Goal: Transaction & Acquisition: Purchase product/service

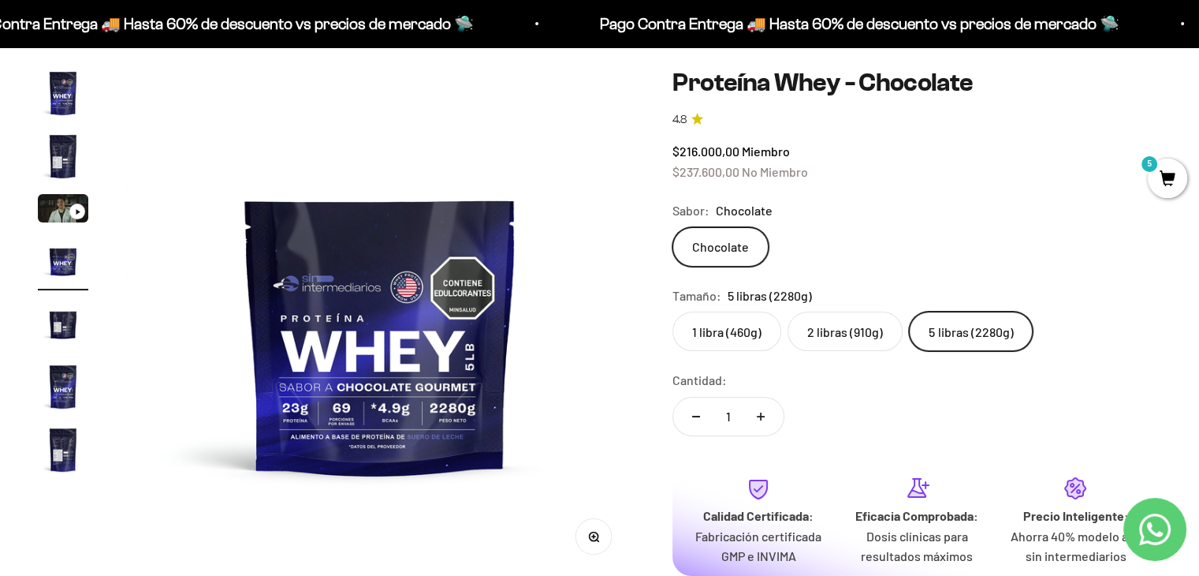
scroll to position [158, 0]
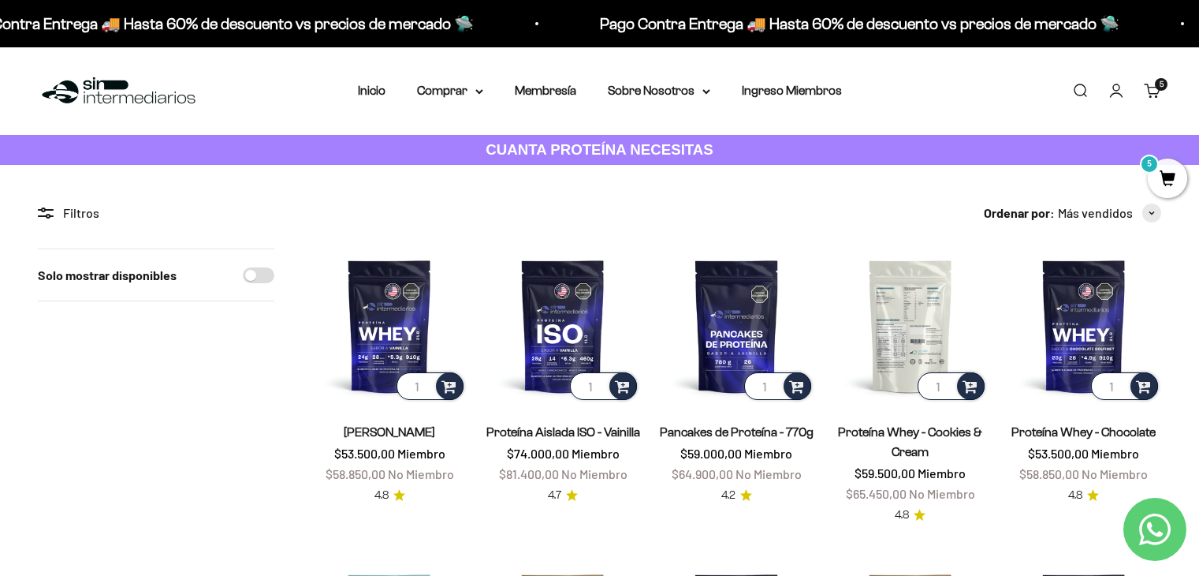
scroll to position [158, 0]
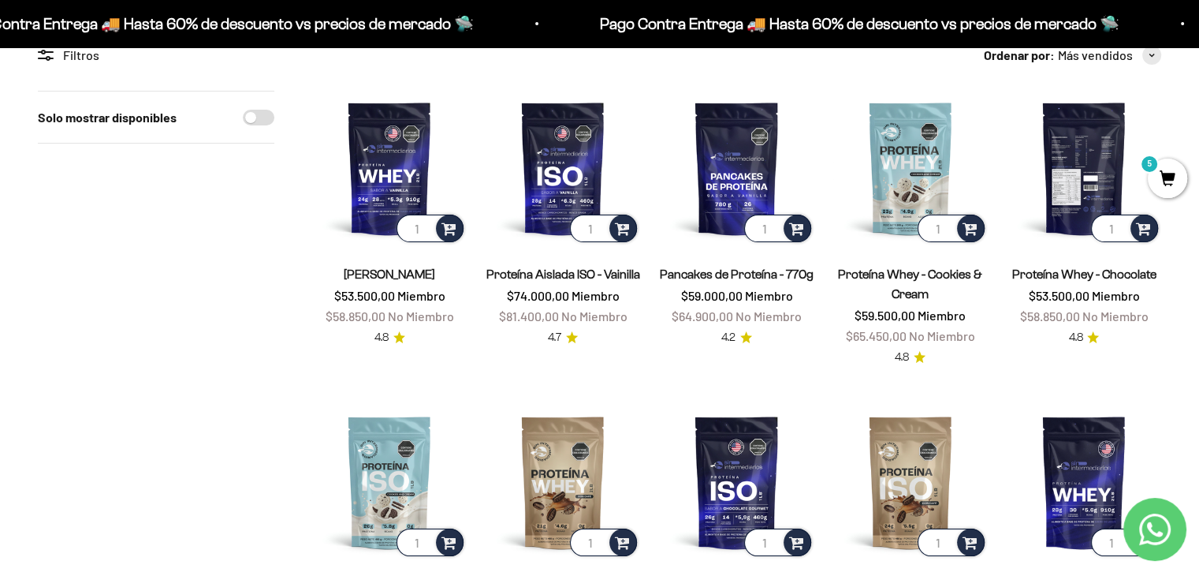
click at [1067, 188] on img at bounding box center [1084, 168] width 155 height 155
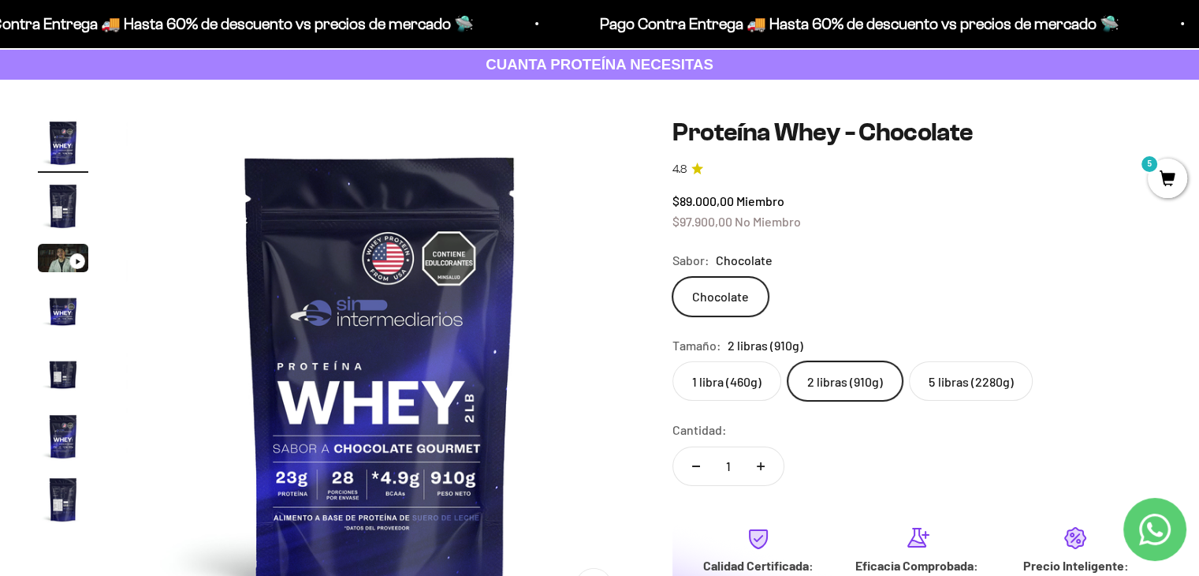
scroll to position [79, 0]
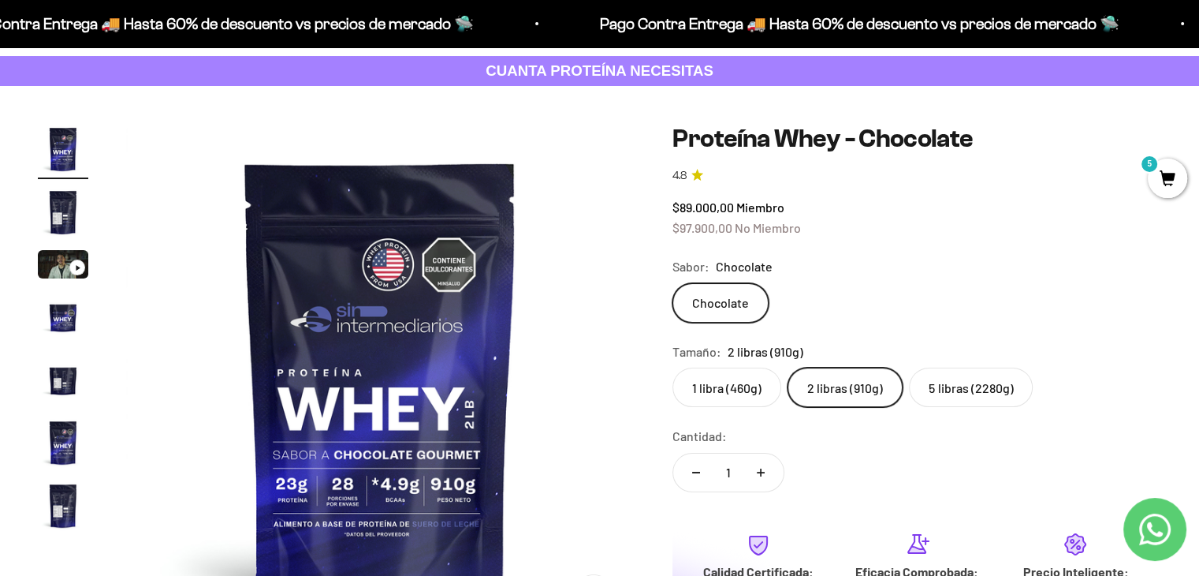
click at [987, 389] on label "5 libras (2280g)" at bounding box center [971, 386] width 124 height 39
click at [673, 367] on input "5 libras (2280g)" at bounding box center [672, 367] width 1 height 1
